Goal: Check status: Check status

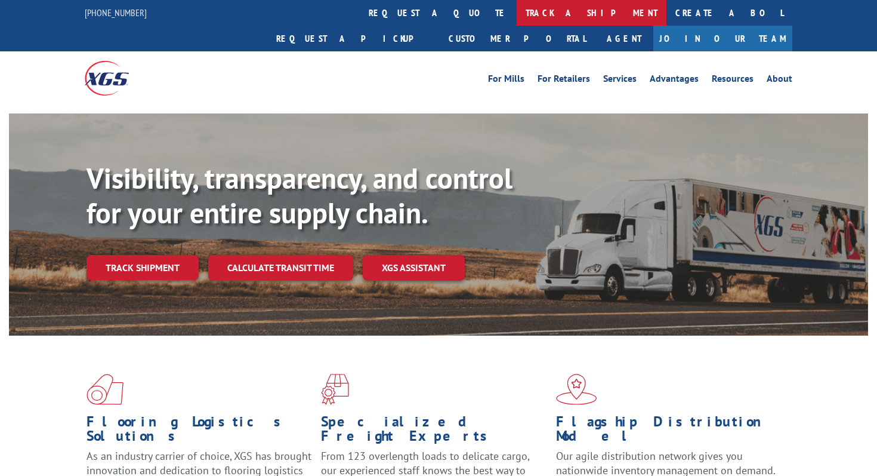
click at [517, 16] on link "track a shipment" at bounding box center [592, 13] width 150 height 26
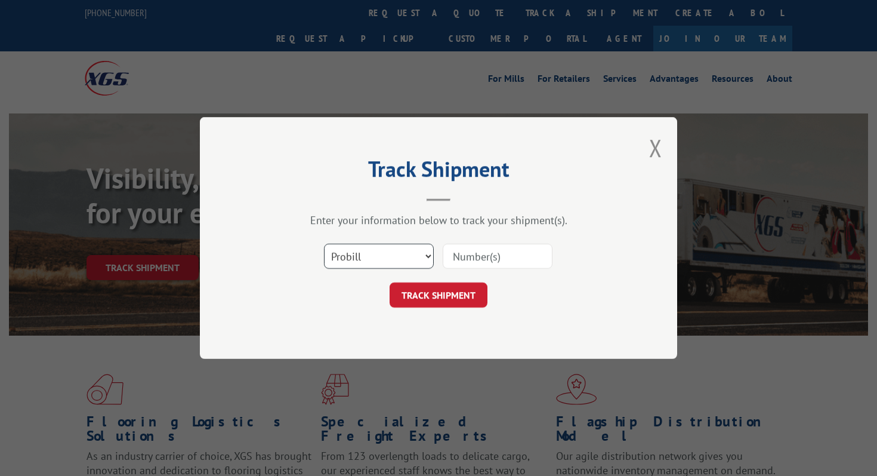
click at [425, 243] on select "Select category... Probill BOL PO" at bounding box center [379, 255] width 110 height 25
click at [324, 243] on select "Select category... Probill BOL PO" at bounding box center [379, 255] width 110 height 25
click at [410, 263] on select "Select category... Probill BOL PO" at bounding box center [379, 255] width 110 height 25
select select "bol"
click at [324, 243] on select "Select category... Probill BOL PO" at bounding box center [379, 255] width 110 height 25
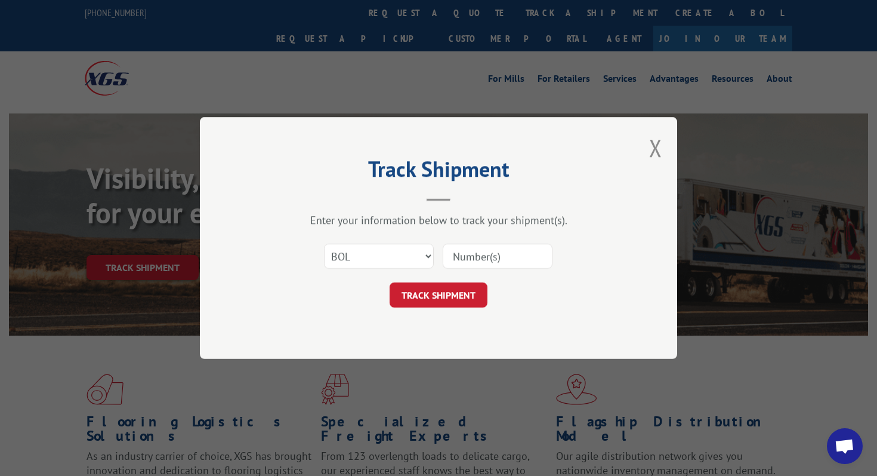
click at [487, 257] on input at bounding box center [498, 255] width 110 height 25
type input "164029"
click button "TRACK SHIPMENT" at bounding box center [439, 294] width 98 height 25
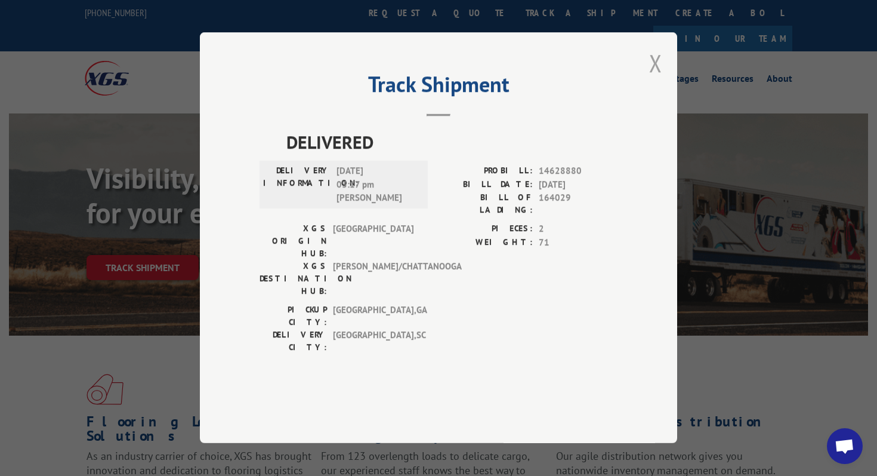
click at [652, 79] on button "Close modal" at bounding box center [655, 63] width 13 height 32
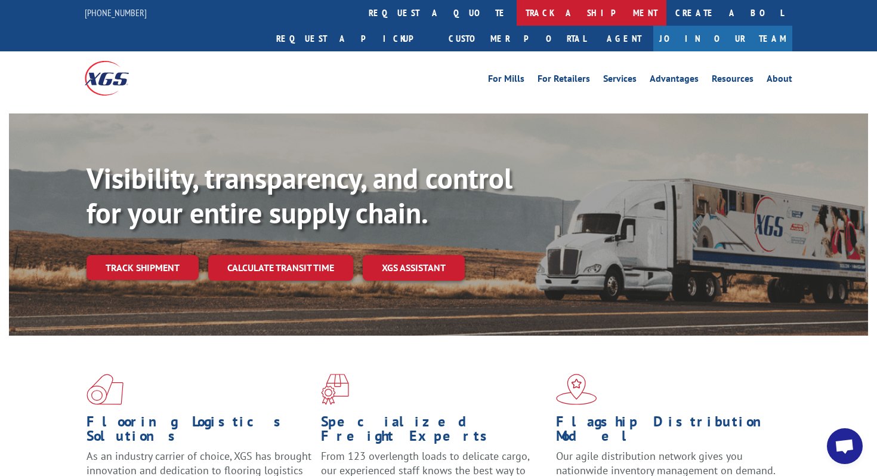
click at [517, 16] on link "track a shipment" at bounding box center [592, 13] width 150 height 26
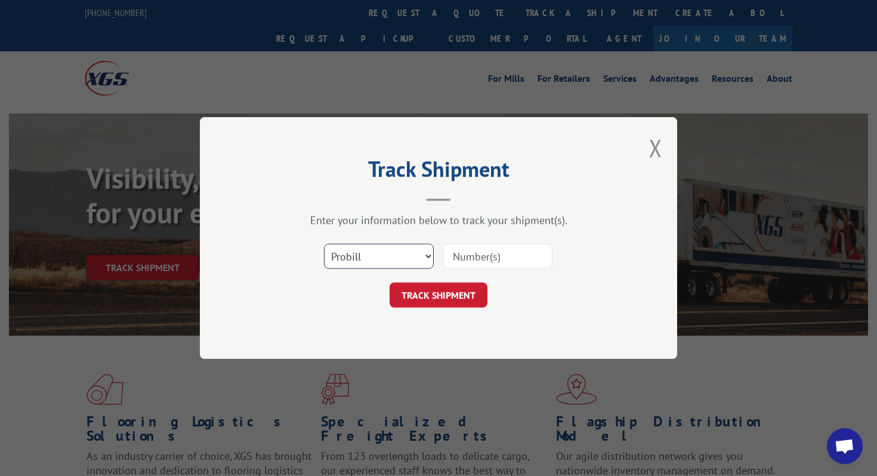
click at [371, 263] on select "Select category... Probill BOL PO" at bounding box center [379, 255] width 110 height 25
select select "bol"
click at [324, 243] on select "Select category... Probill BOL PO" at bounding box center [379, 255] width 110 height 25
click at [484, 256] on input at bounding box center [498, 255] width 110 height 25
type input "164029"
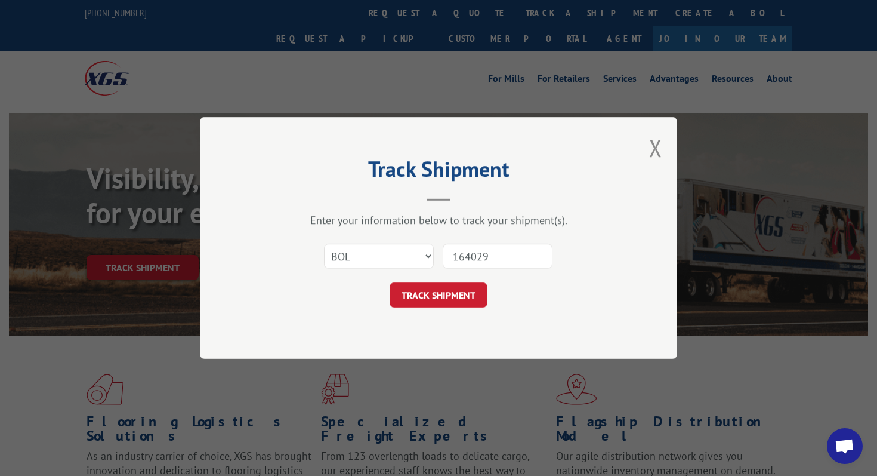
click button "TRACK SHIPMENT" at bounding box center [439, 294] width 98 height 25
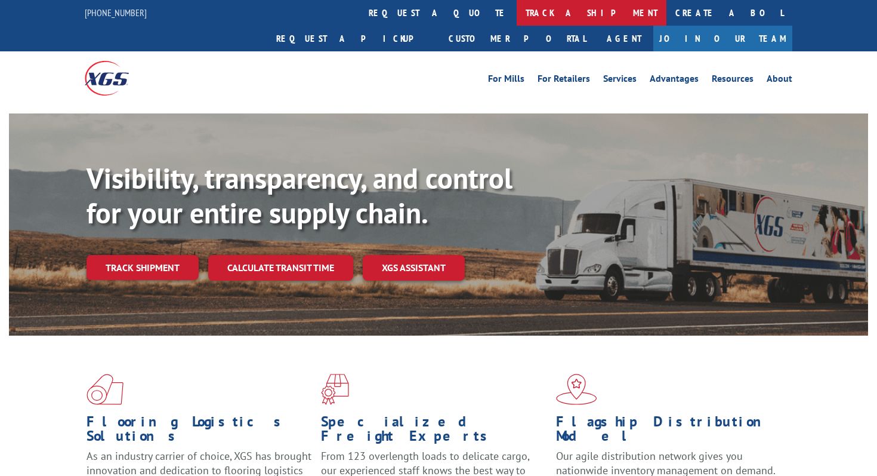
click at [517, 15] on link "track a shipment" at bounding box center [592, 13] width 150 height 26
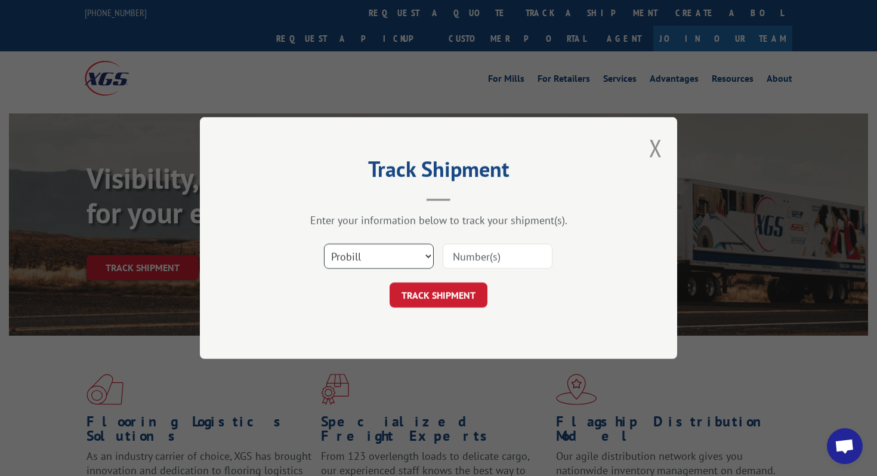
click at [343, 257] on select "Select category... Probill BOL PO" at bounding box center [379, 255] width 110 height 25
select select "bol"
click at [324, 243] on select "Select category... Probill BOL PO" at bounding box center [379, 255] width 110 height 25
click at [474, 255] on input at bounding box center [498, 255] width 110 height 25
paste input "532561585"
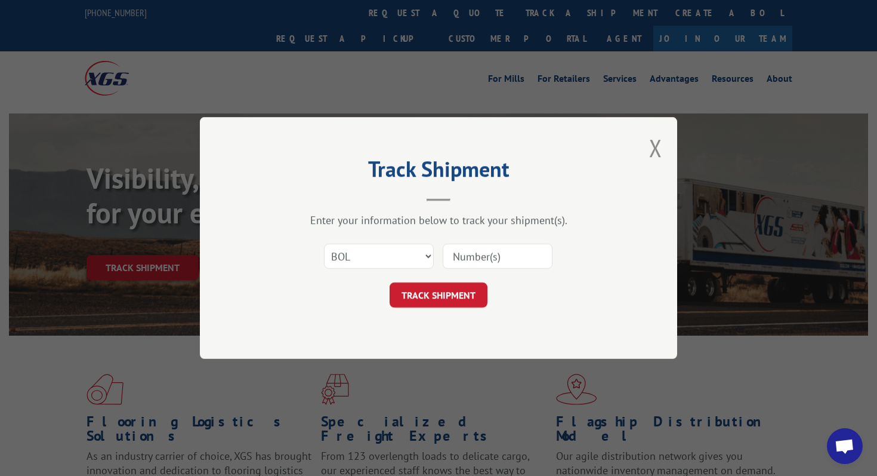
type input "532561585"
click button "TRACK SHIPMENT" at bounding box center [439, 294] width 98 height 25
